Goal: Check status

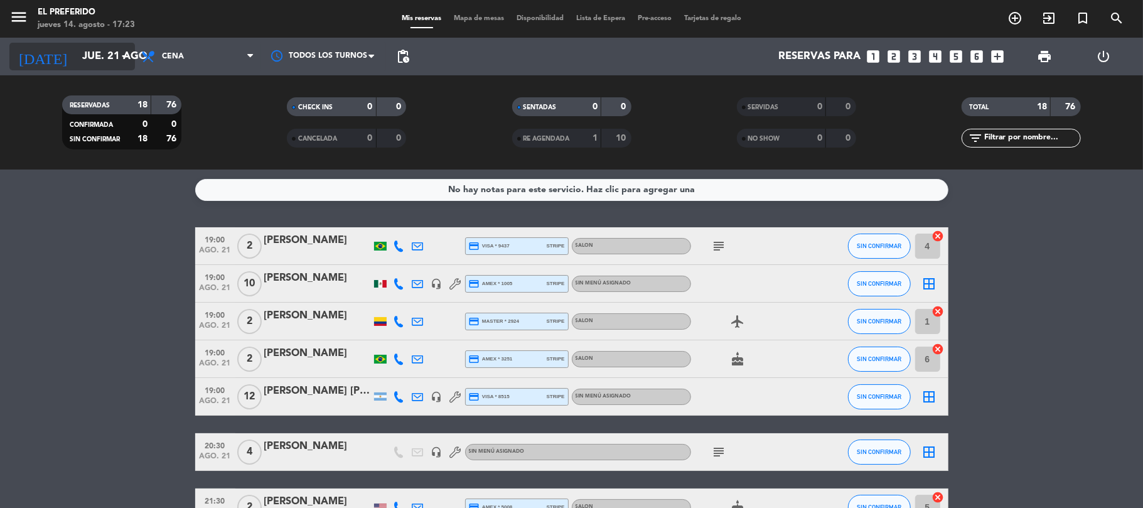
click at [95, 55] on input "jue. 21 ago." at bounding box center [144, 57] width 136 height 24
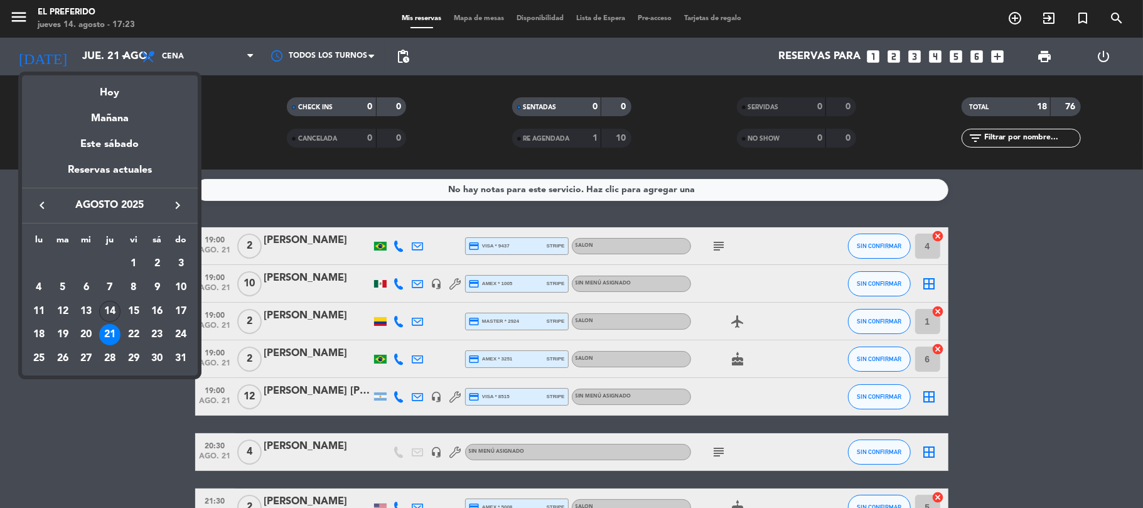
click at [115, 303] on div "14" at bounding box center [109, 311] width 21 height 21
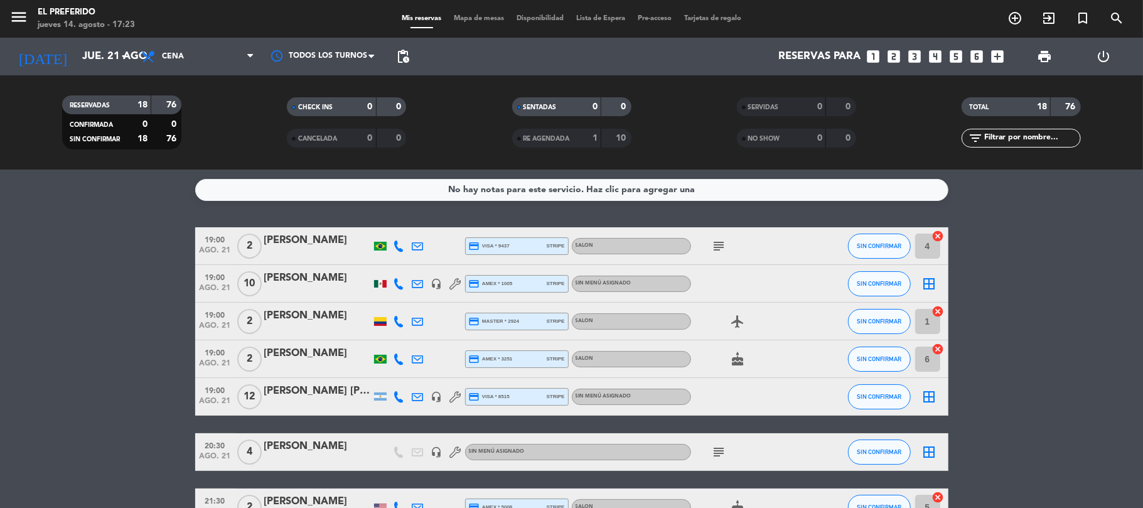
type input "jue. 14 ago."
click at [402, 64] on span "pending_actions" at bounding box center [402, 56] width 25 height 25
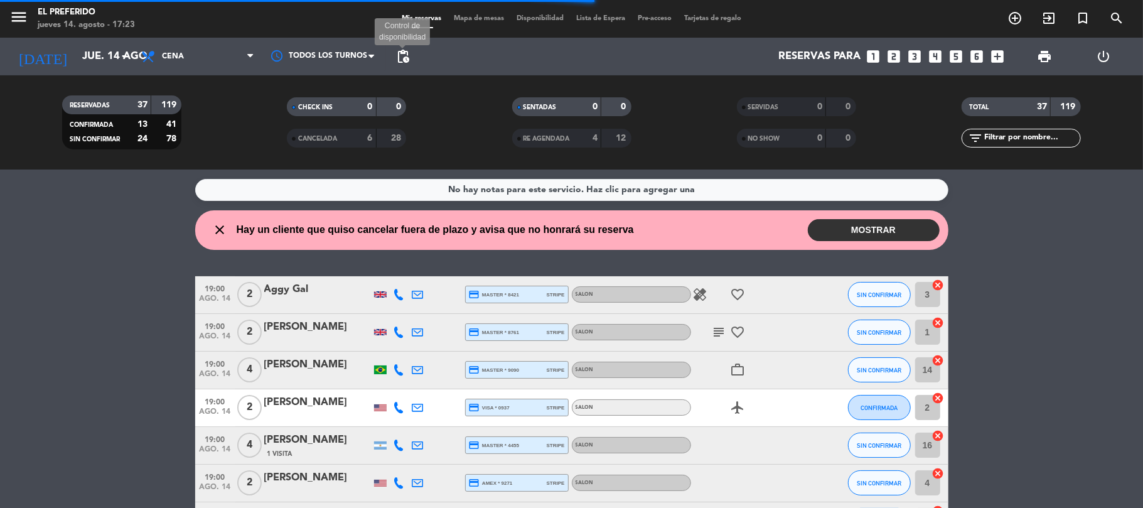
click at [400, 53] on span "pending_actions" at bounding box center [402, 56] width 15 height 15
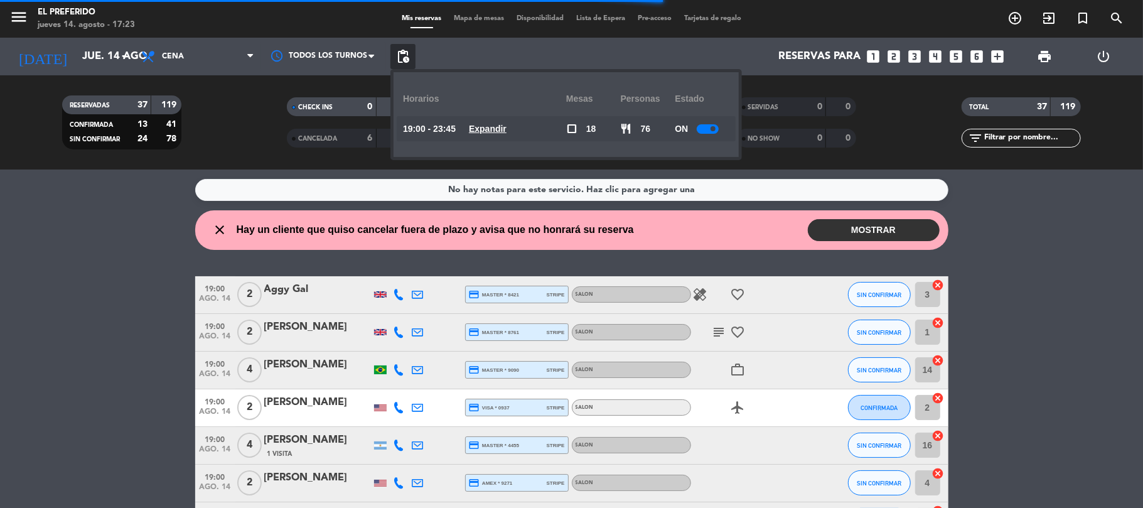
click at [496, 129] on u "Expandir" at bounding box center [488, 129] width 38 height 10
click at [507, 133] on u "Expandir" at bounding box center [488, 129] width 38 height 10
